Goal: Task Accomplishment & Management: Use online tool/utility

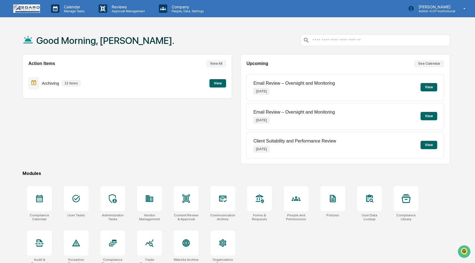
click at [217, 82] on button "View" at bounding box center [217, 83] width 17 height 8
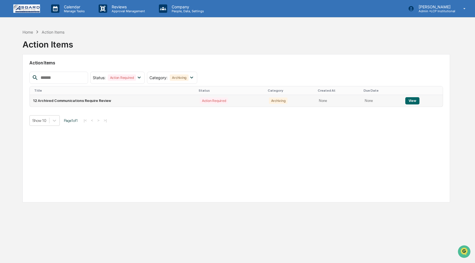
click at [414, 102] on button "View" at bounding box center [412, 100] width 14 height 7
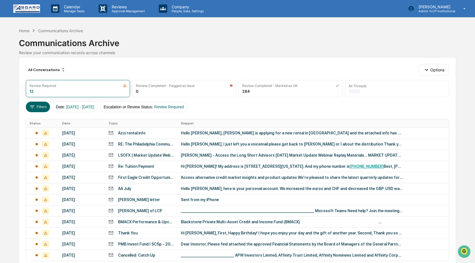
click at [267, 131] on div "Hello [PERSON_NAME], [PERSON_NAME] is applying for a new rental in [GEOGRAPHIC_…" at bounding box center [292, 133] width 222 height 4
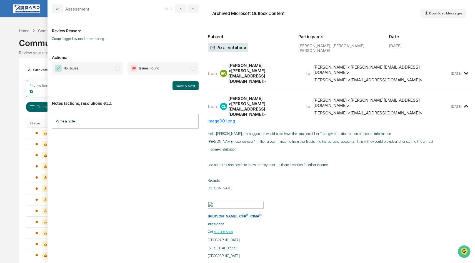
click at [466, 72] on icon "modal" at bounding box center [466, 73] width 4 height 3
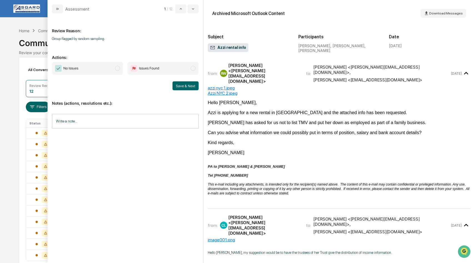
click at [118, 68] on span "modal" at bounding box center [117, 68] width 5 height 5
click at [183, 84] on button "Save & Next" at bounding box center [186, 85] width 26 height 9
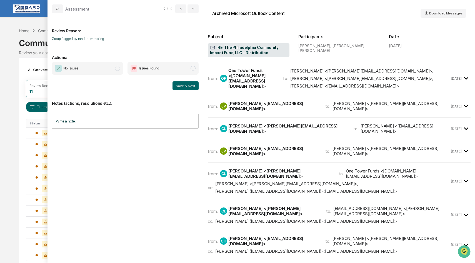
click at [299, 83] on div "from: OF One Tower Funds <[DOMAIN_NAME][EMAIL_ADDRESS][DOMAIN_NAME]> to: [PERSO…" at bounding box center [329, 78] width 242 height 21
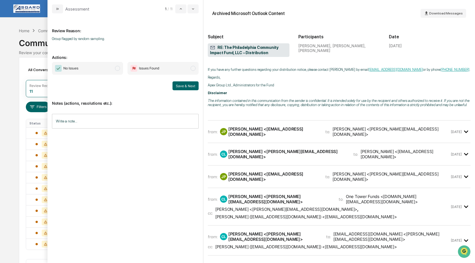
scroll to position [61, 0]
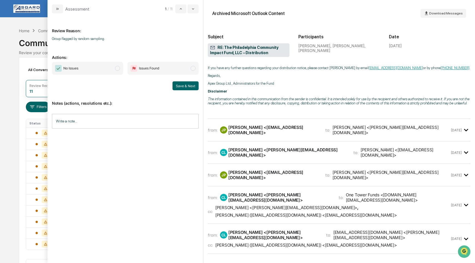
click at [465, 135] on icon "modal" at bounding box center [466, 130] width 9 height 9
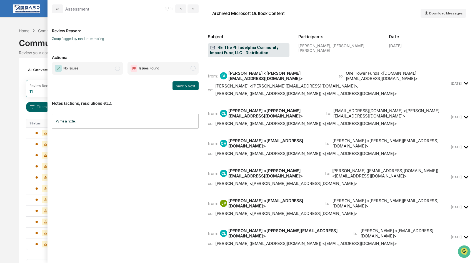
scroll to position [428, 0]
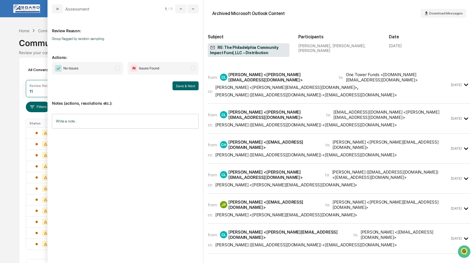
click at [118, 68] on span "modal" at bounding box center [117, 68] width 5 height 5
click at [180, 84] on button "Save & Next" at bounding box center [186, 85] width 26 height 9
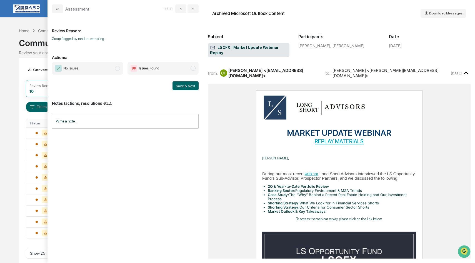
click at [117, 68] on span "modal" at bounding box center [117, 68] width 5 height 5
click at [184, 86] on button "Save & Next" at bounding box center [186, 85] width 26 height 9
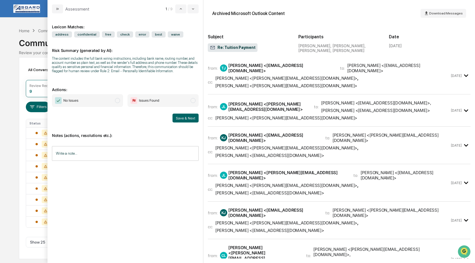
click at [464, 71] on icon "modal" at bounding box center [466, 75] width 9 height 9
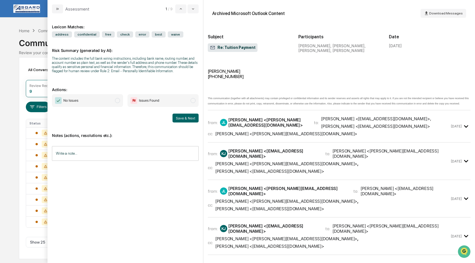
scroll to position [91, 0]
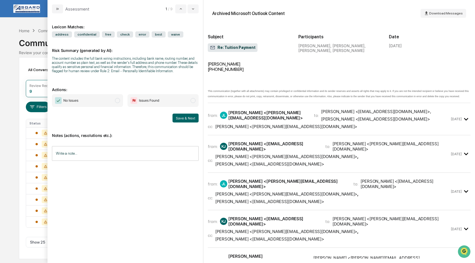
click at [464, 115] on icon "modal" at bounding box center [466, 119] width 9 height 9
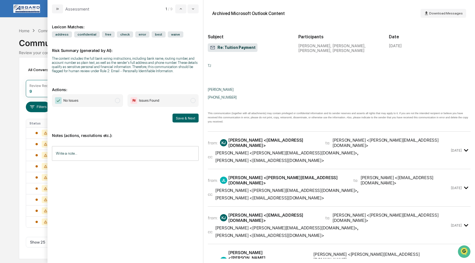
scroll to position [440, 0]
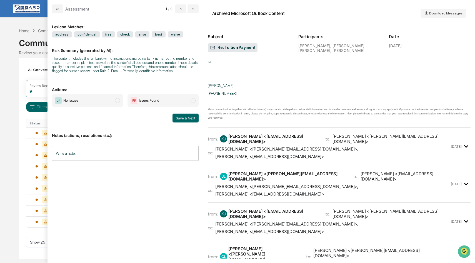
click at [463, 142] on icon "modal" at bounding box center [466, 146] width 9 height 9
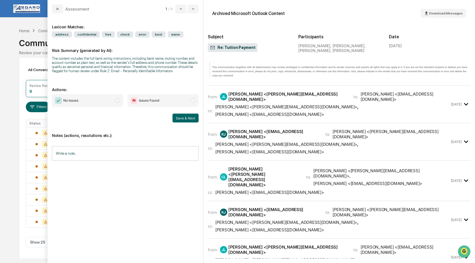
scroll to position [908, 0]
click at [466, 100] on icon "modal" at bounding box center [466, 104] width 9 height 9
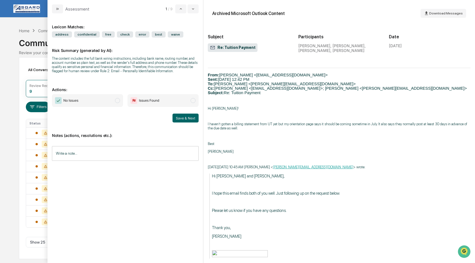
scroll to position [1090, 0]
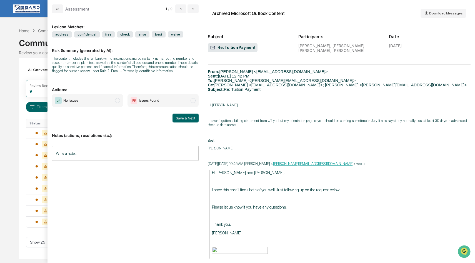
click at [118, 103] on span "modal" at bounding box center [117, 100] width 5 height 5
click at [186, 123] on button "Save & Next" at bounding box center [186, 118] width 26 height 9
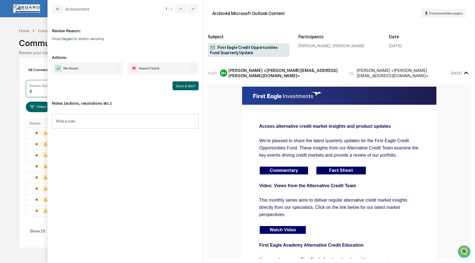
click at [118, 68] on span "modal" at bounding box center [117, 68] width 5 height 5
click at [183, 84] on button "Save & Next" at bounding box center [186, 85] width 26 height 9
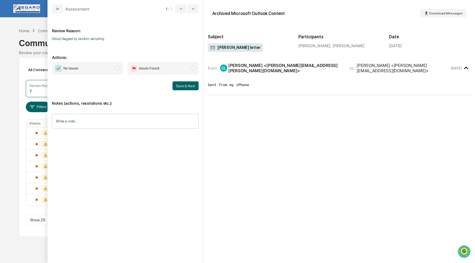
click at [120, 69] on span "No Issues" at bounding box center [87, 68] width 71 height 13
click at [466, 67] on icon "modal" at bounding box center [466, 68] width 4 height 3
click at [466, 66] on icon "modal" at bounding box center [466, 68] width 9 height 9
click at [190, 83] on button "Save & Next" at bounding box center [186, 85] width 26 height 9
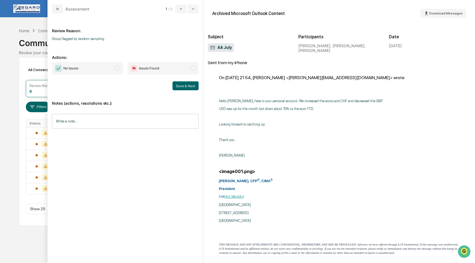
scroll to position [46, 0]
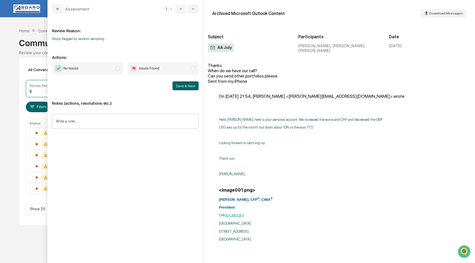
click at [118, 68] on span "modal" at bounding box center [117, 68] width 5 height 5
click at [182, 86] on button "Save & Next" at bounding box center [186, 85] width 26 height 9
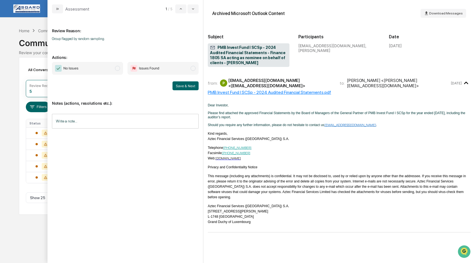
click at [117, 69] on span "modal" at bounding box center [117, 68] width 5 height 5
click at [179, 85] on button "Save & Next" at bounding box center [186, 85] width 26 height 9
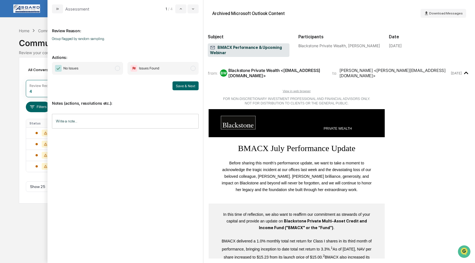
click at [119, 70] on span "modal" at bounding box center [117, 68] width 5 height 5
click at [188, 83] on button "Save & Next" at bounding box center [186, 85] width 26 height 9
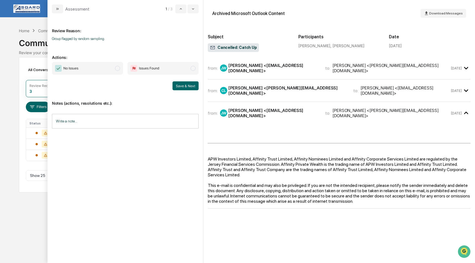
click at [466, 69] on icon "modal" at bounding box center [466, 68] width 9 height 9
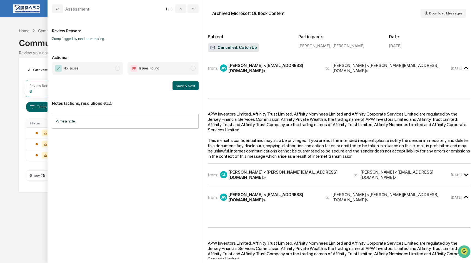
click at [466, 172] on icon "modal" at bounding box center [466, 174] width 9 height 9
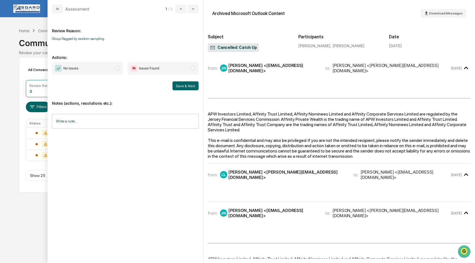
click at [117, 68] on span "modal" at bounding box center [117, 68] width 5 height 5
click at [186, 84] on button "Save & Next" at bounding box center [186, 85] width 26 height 9
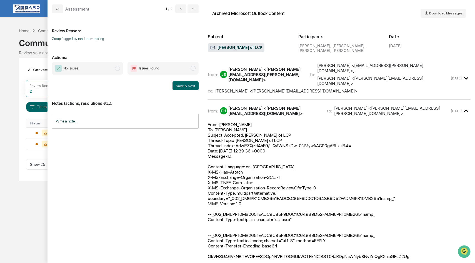
click at [117, 66] on span "modal" at bounding box center [117, 68] width 5 height 5
click at [178, 85] on button "Save & Next" at bounding box center [186, 85] width 26 height 9
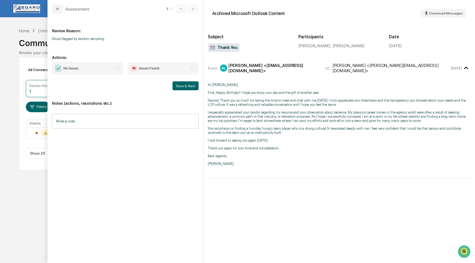
click at [120, 70] on span "No Issues" at bounding box center [87, 68] width 71 height 13
click at [194, 84] on button "Save & Next" at bounding box center [186, 85] width 26 height 9
